Goal: Information Seeking & Learning: Learn about a topic

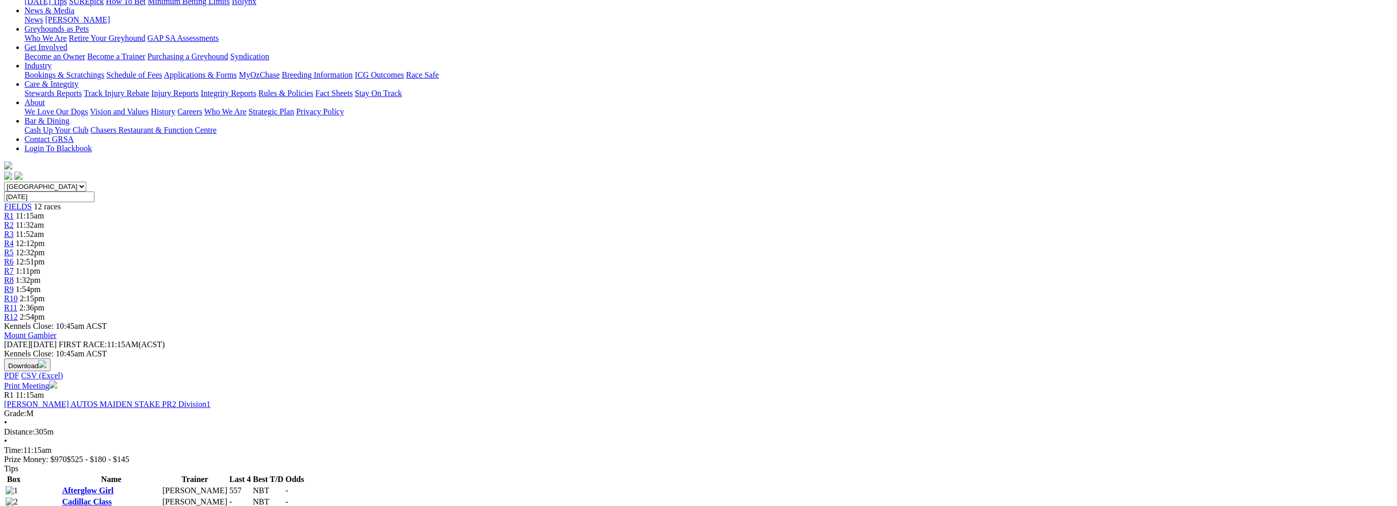
scroll to position [153, 0]
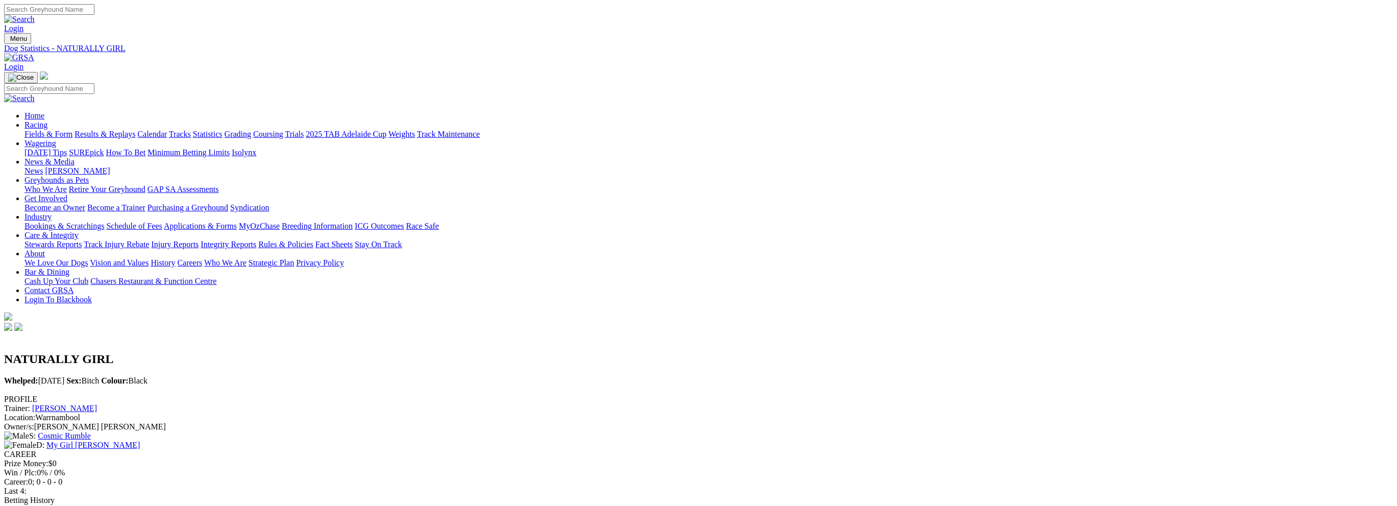
click at [72, 130] on link "Fields & Form" at bounding box center [48, 134] width 48 height 9
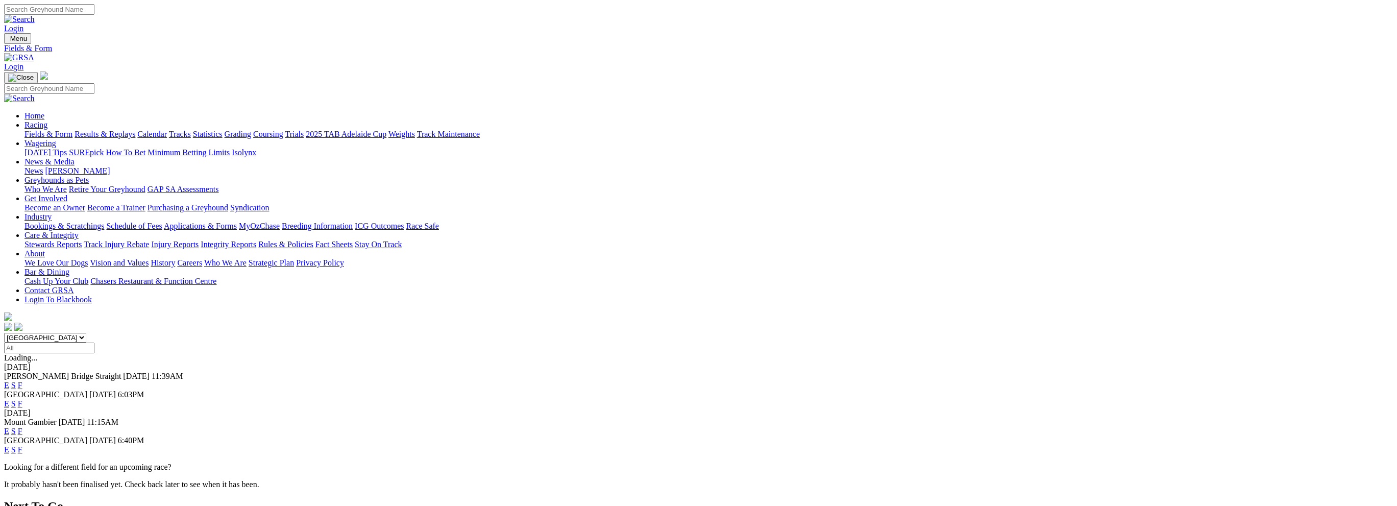
click at [22, 427] on link "F" at bounding box center [20, 431] width 5 height 9
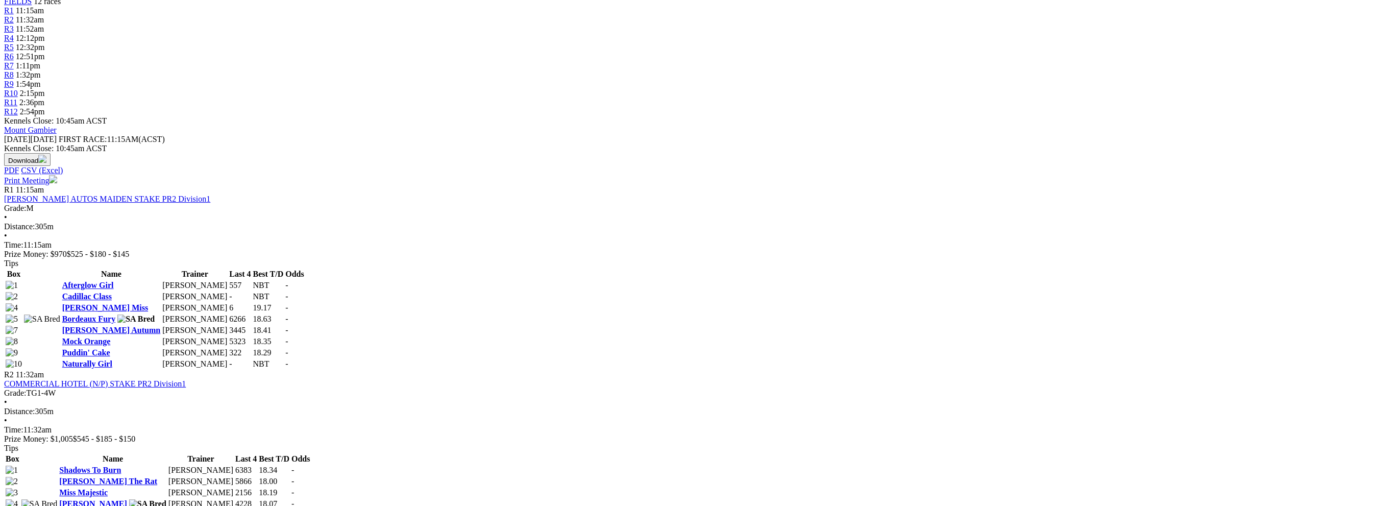
scroll to position [357, 0]
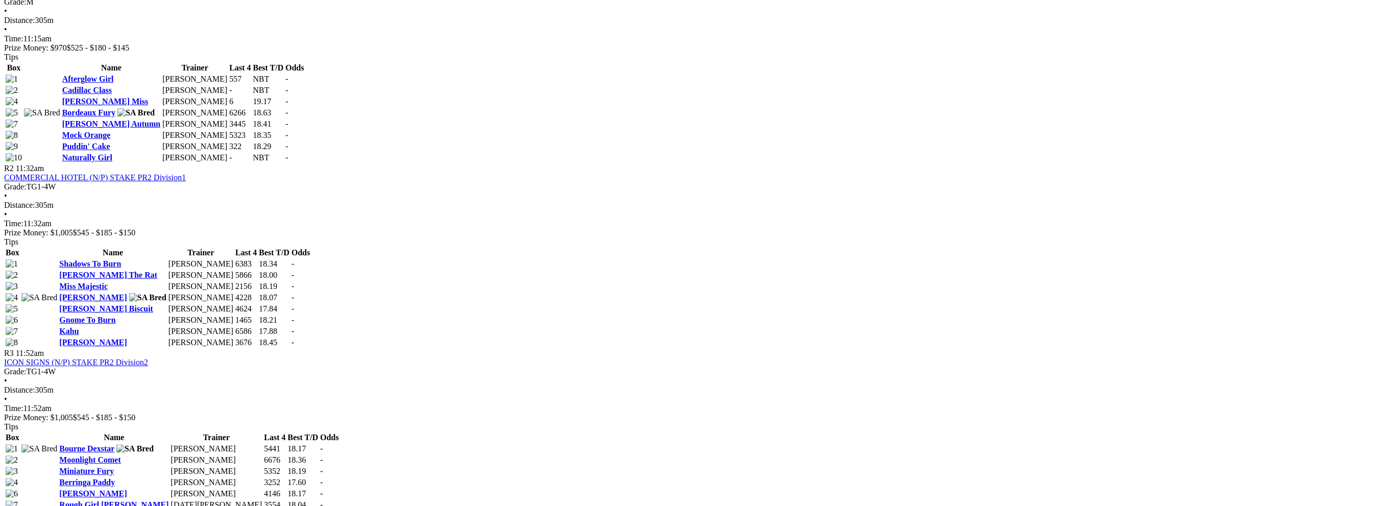
scroll to position [561, 0]
